Goal: Transaction & Acquisition: Purchase product/service

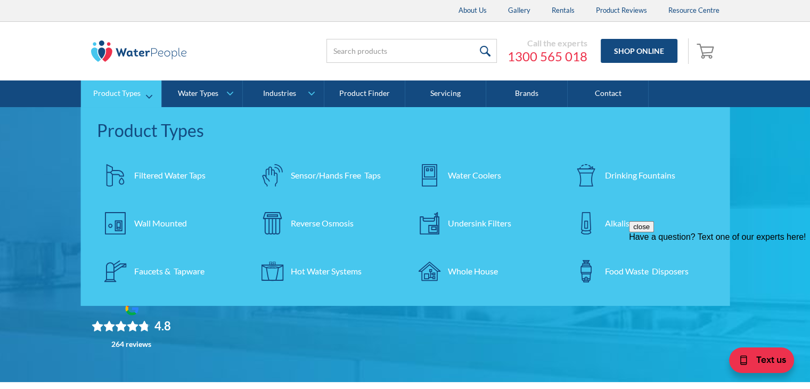
click at [177, 171] on div "Filtered Water Taps" at bounding box center [169, 175] width 71 height 13
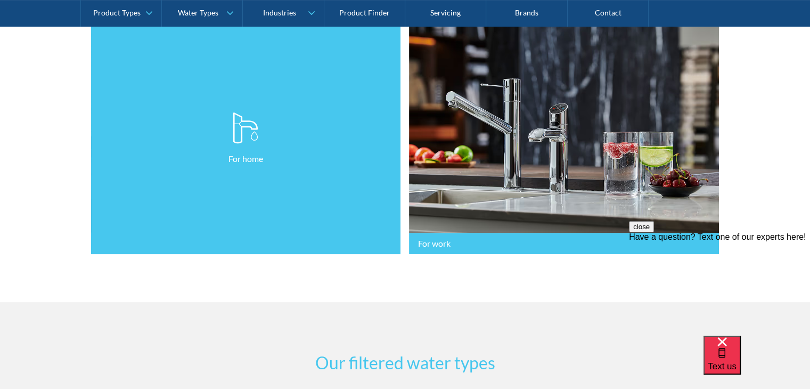
click at [271, 150] on link "For home" at bounding box center [246, 139] width 310 height 232
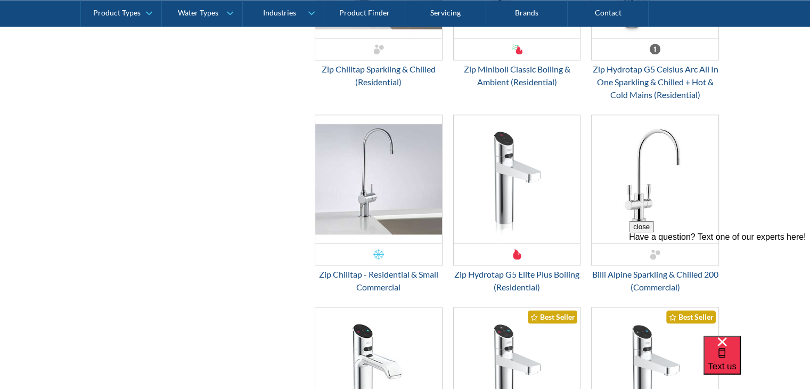
scroll to position [1541, 0]
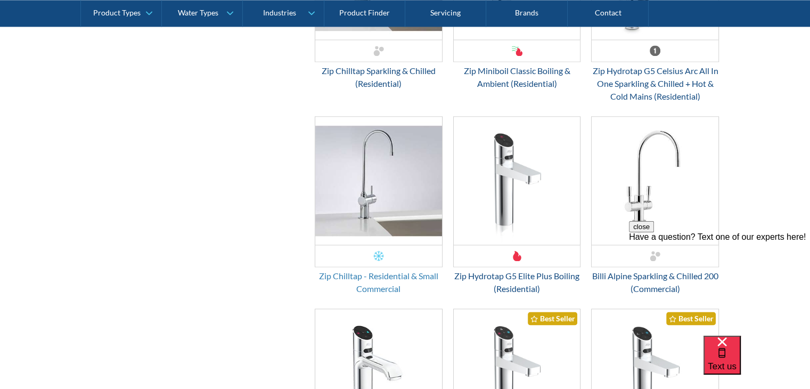
click at [393, 270] on div "Zip Chilltap - Residential & Small Commercial" at bounding box center [379, 283] width 128 height 26
